Goal: Task Accomplishment & Management: Use online tool/utility

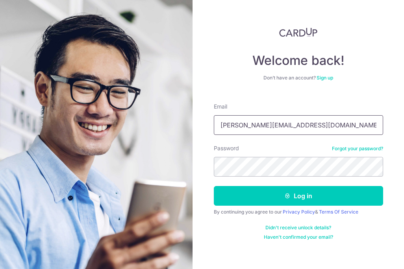
type input "[PERSON_NAME][EMAIL_ADDRESS][DOMAIN_NAME]"
click at [298, 196] on button "Log in" at bounding box center [298, 196] width 169 height 20
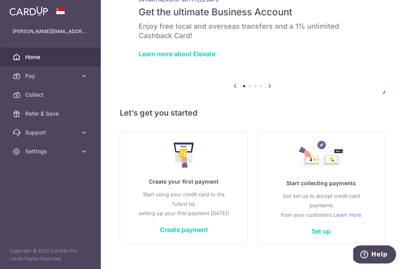
scroll to position [28, 0]
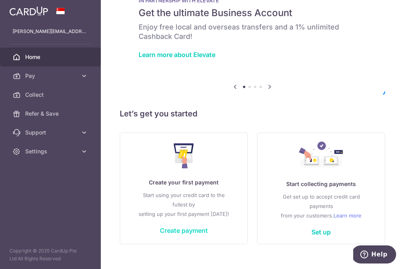
click at [191, 230] on link "Create payment" at bounding box center [184, 231] width 48 height 8
